Goal: Task Accomplishment & Management: Use online tool/utility

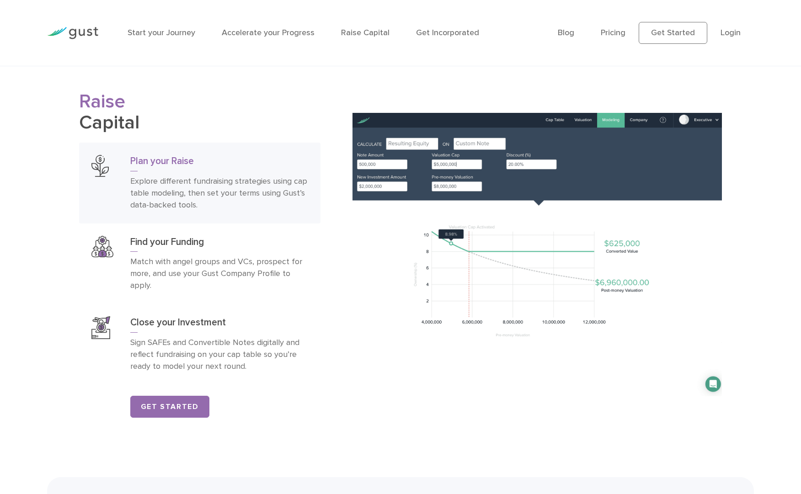
scroll to position [1359, 0]
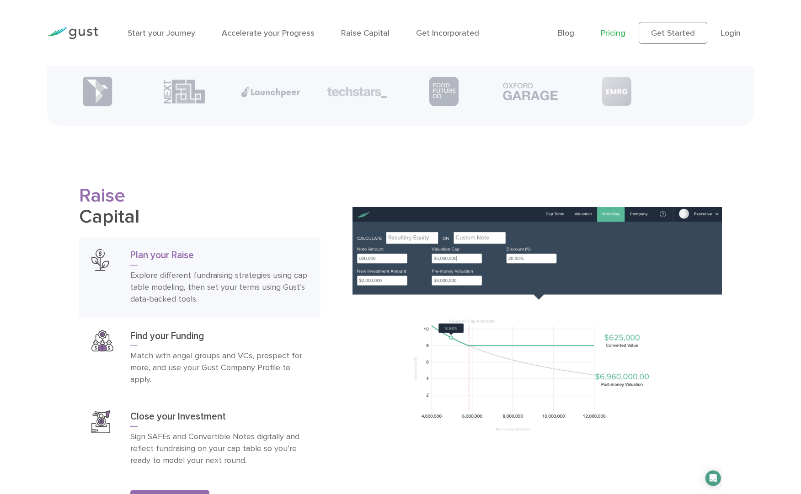
click at [616, 33] on link "Pricing" at bounding box center [613, 33] width 25 height 10
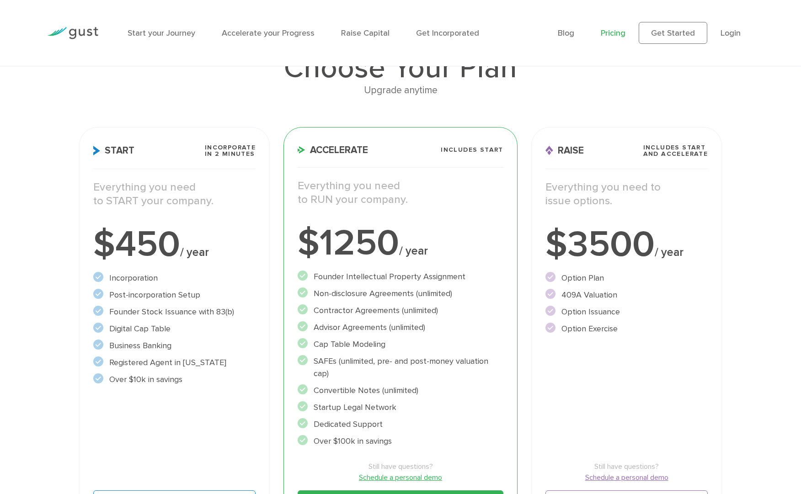
scroll to position [77, 0]
click at [153, 141] on div "Start Incorporate in 2 Minutes Everything you need to START your company. $450 …" at bounding box center [174, 331] width 191 height 408
click at [188, 185] on p "Everything you need to START your company." at bounding box center [174, 193] width 163 height 27
click at [180, 152] on h3 "Start Incorporate in 2 Minutes" at bounding box center [174, 156] width 163 height 25
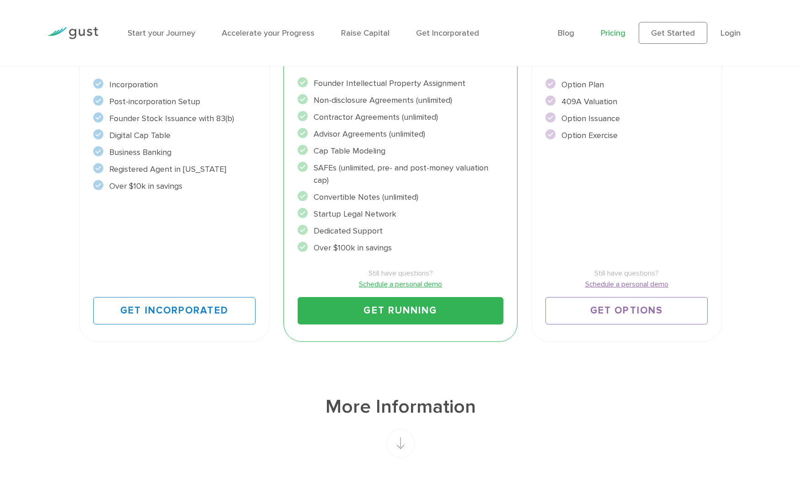
scroll to position [251, 0]
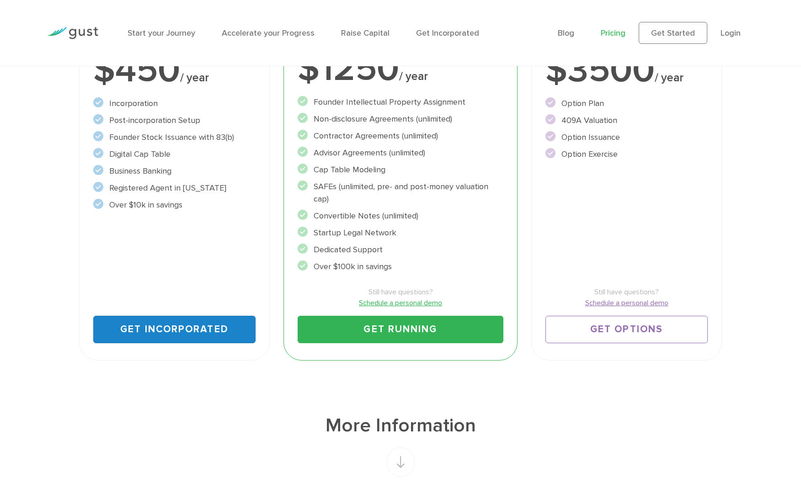
click at [157, 331] on link "Get Incorporated" at bounding box center [174, 329] width 163 height 27
